Goal: Information Seeking & Learning: Learn about a topic

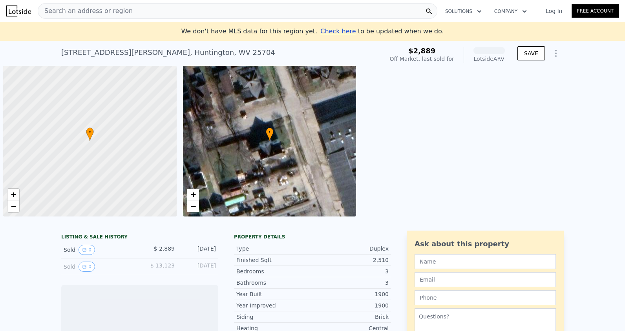
scroll to position [0, 3]
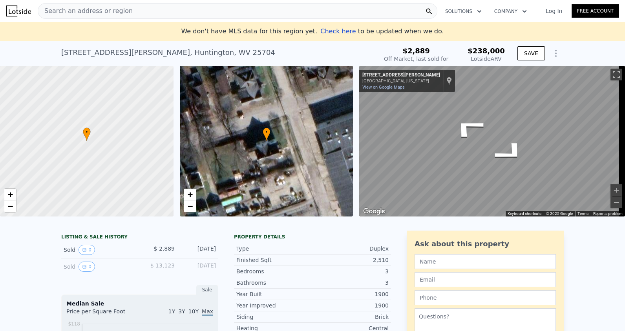
click at [51, 11] on span "Search an address or region" at bounding box center [85, 10] width 95 height 9
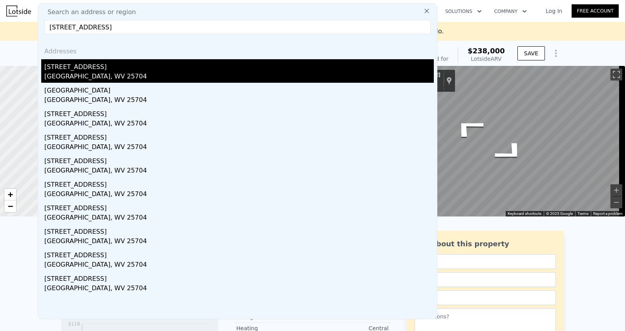
type input "[STREET_ADDRESS]"
click at [80, 78] on div "[GEOGRAPHIC_DATA], WV 25704" at bounding box center [238, 77] width 389 height 11
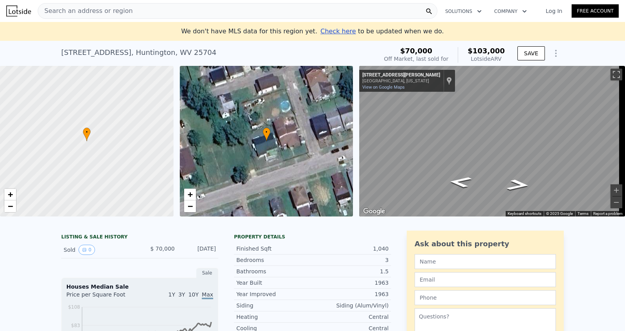
click at [126, 9] on div "Search an address or region" at bounding box center [237, 11] width 399 height 16
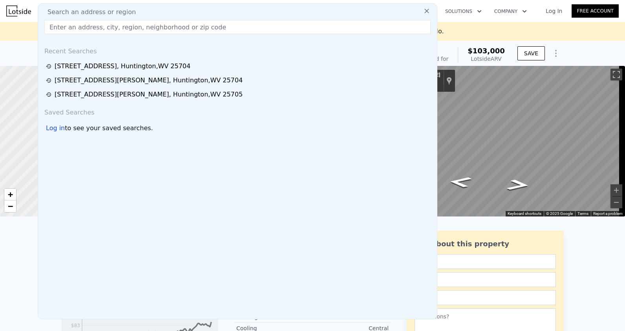
type input "[STREET_ADDRESS]"
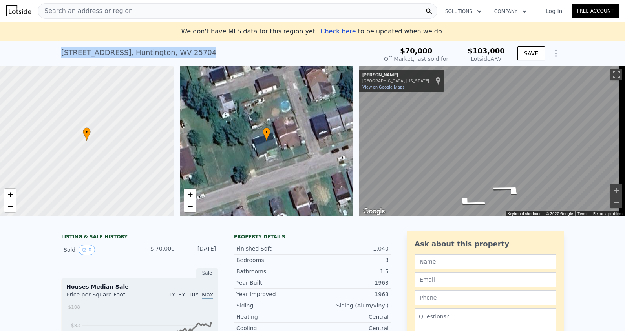
drag, startPoint x: 190, startPoint y: 50, endPoint x: 58, endPoint y: 57, distance: 132.4
click at [58, 57] on div "[STREET_ADDRESS] Sold [DATE] for $70k (~ARV $103k ) $70,000 Off Market, last so…" at bounding box center [312, 53] width 625 height 25
copy div "[STREET_ADDRESS]"
click at [141, 13] on div "Search an address or region" at bounding box center [237, 11] width 399 height 16
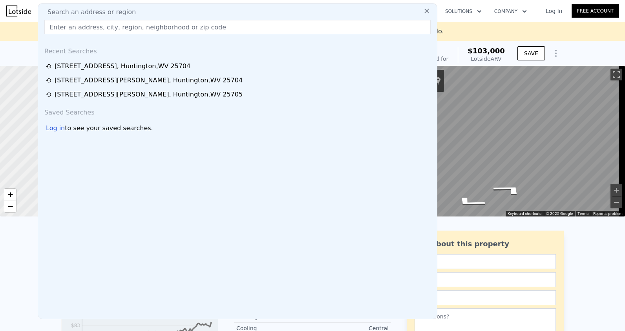
drag, startPoint x: 141, startPoint y: 13, endPoint x: 126, endPoint y: 26, distance: 19.7
click at [125, 29] on input "text" at bounding box center [237, 27] width 386 height 14
paste input "[STREET_ADDRESS]"
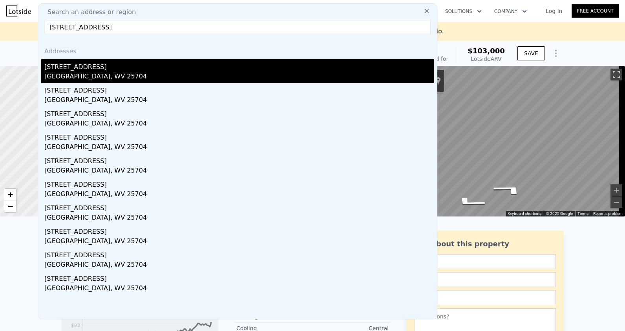
type input "[STREET_ADDRESS]"
click at [140, 77] on div "[GEOGRAPHIC_DATA], WV 25704" at bounding box center [238, 77] width 389 height 11
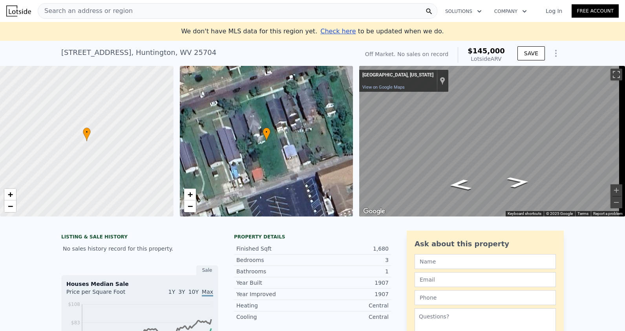
click at [110, 8] on span "Search an address or region" at bounding box center [85, 10] width 95 height 9
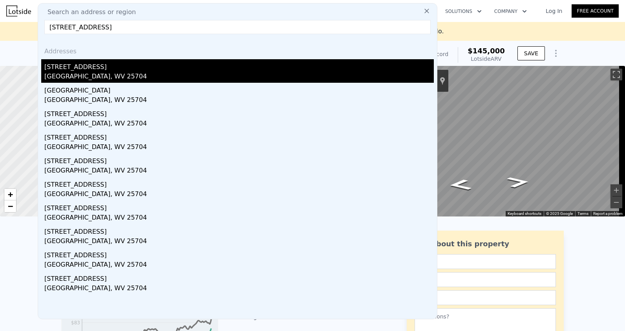
type input "[STREET_ADDRESS]"
click at [99, 74] on div "[GEOGRAPHIC_DATA], WV 25704" at bounding box center [238, 77] width 389 height 11
type input "2"
type input "1"
type input "750"
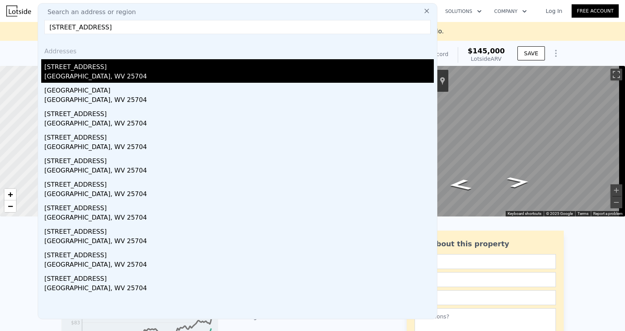
type input "1403"
type input "2396"
type input "6055"
checkbox input "true"
type input "$ 103,000"
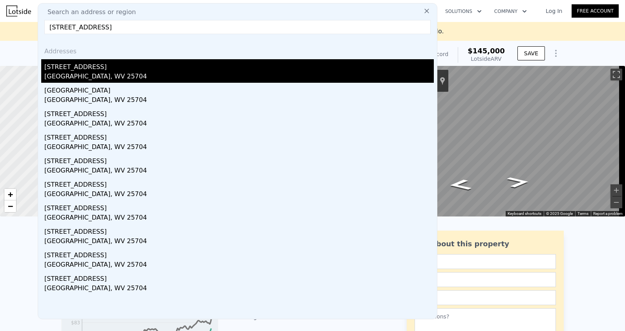
type input "4"
type input "$ 21,939"
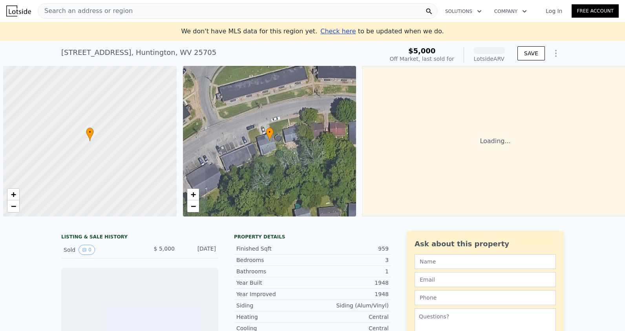
scroll to position [0, 3]
